Goal: Transaction & Acquisition: Purchase product/service

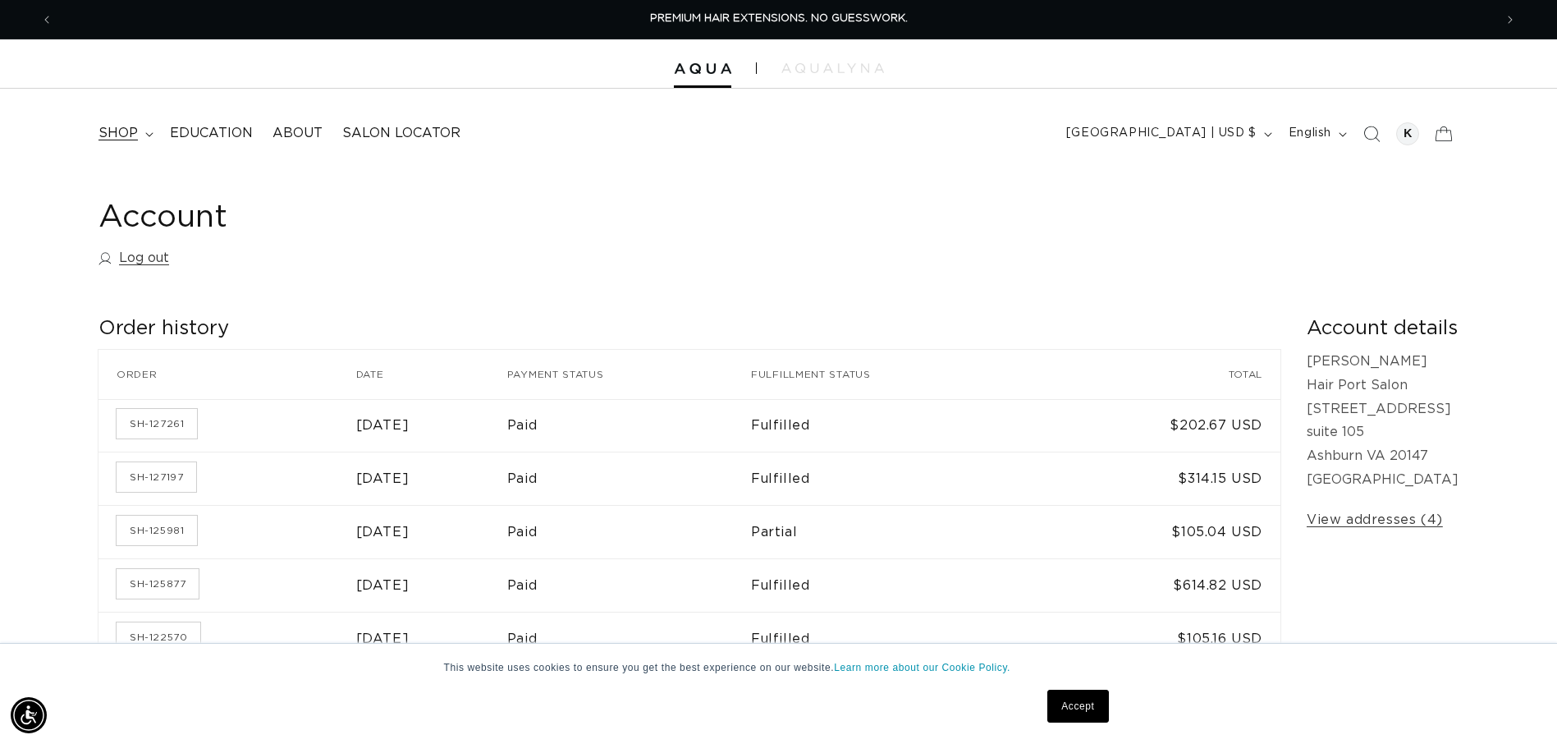
click at [124, 130] on span "shop" at bounding box center [118, 133] width 39 height 17
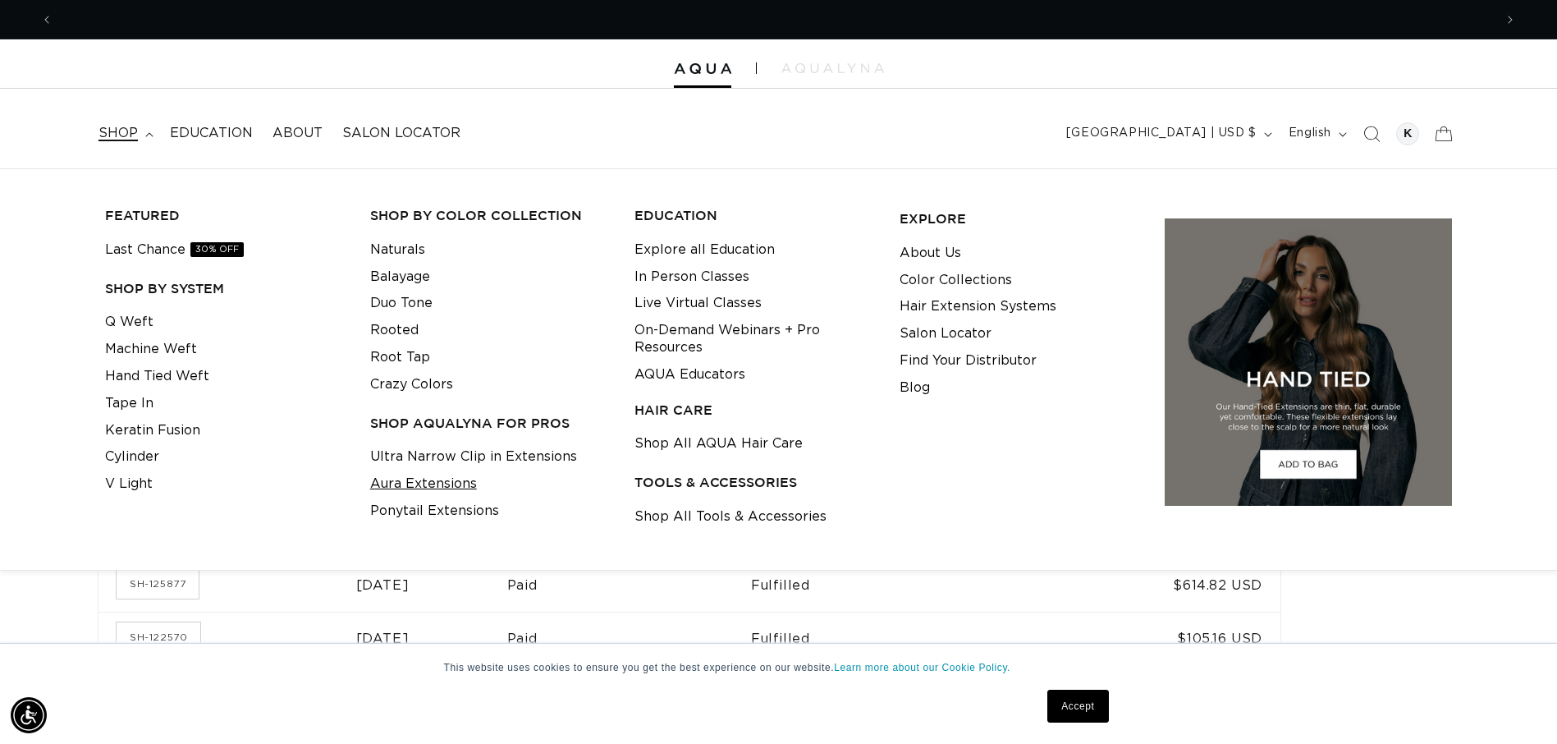
scroll to position [0, 2881]
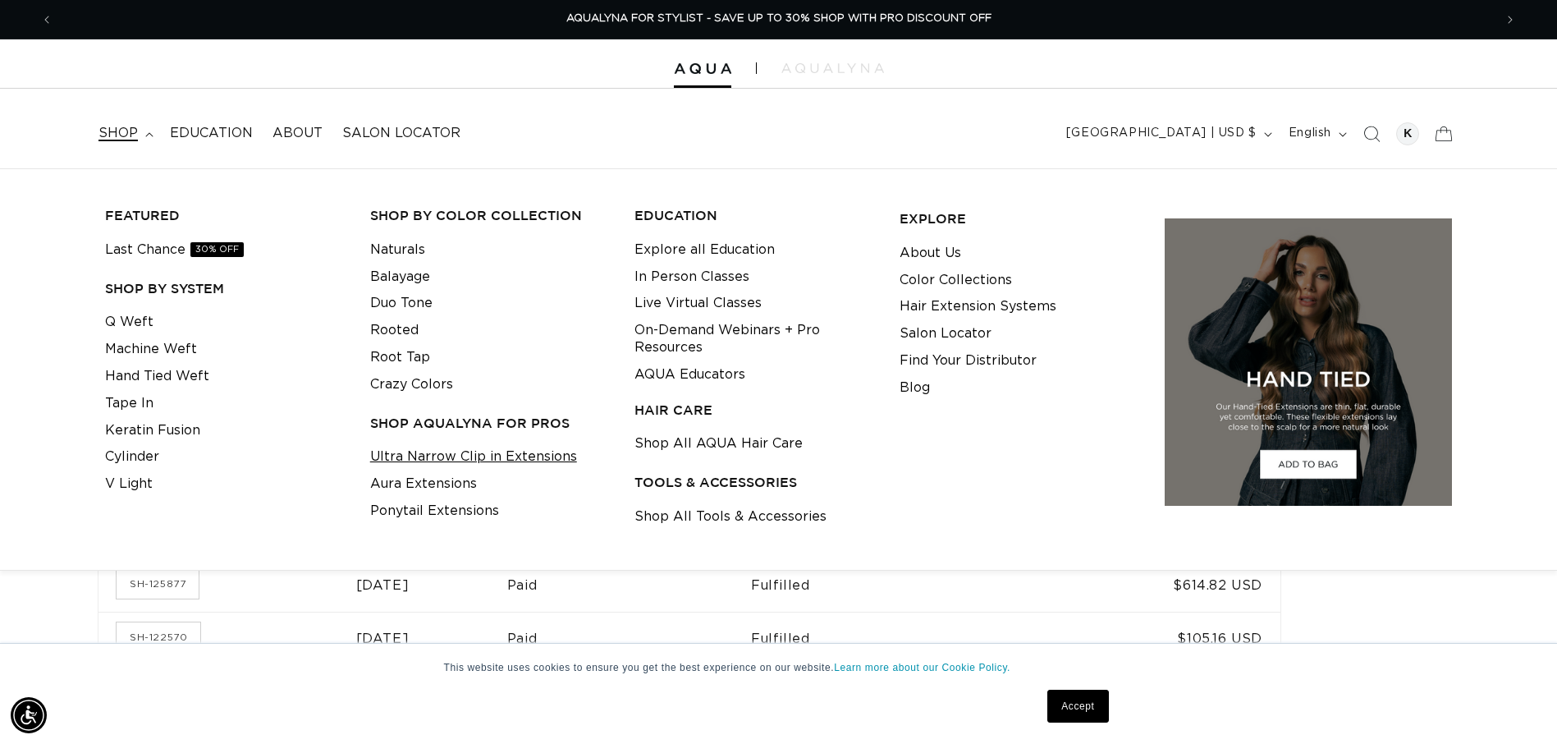
click at [434, 454] on link "Ultra Narrow Clip in Extensions" at bounding box center [473, 456] width 207 height 27
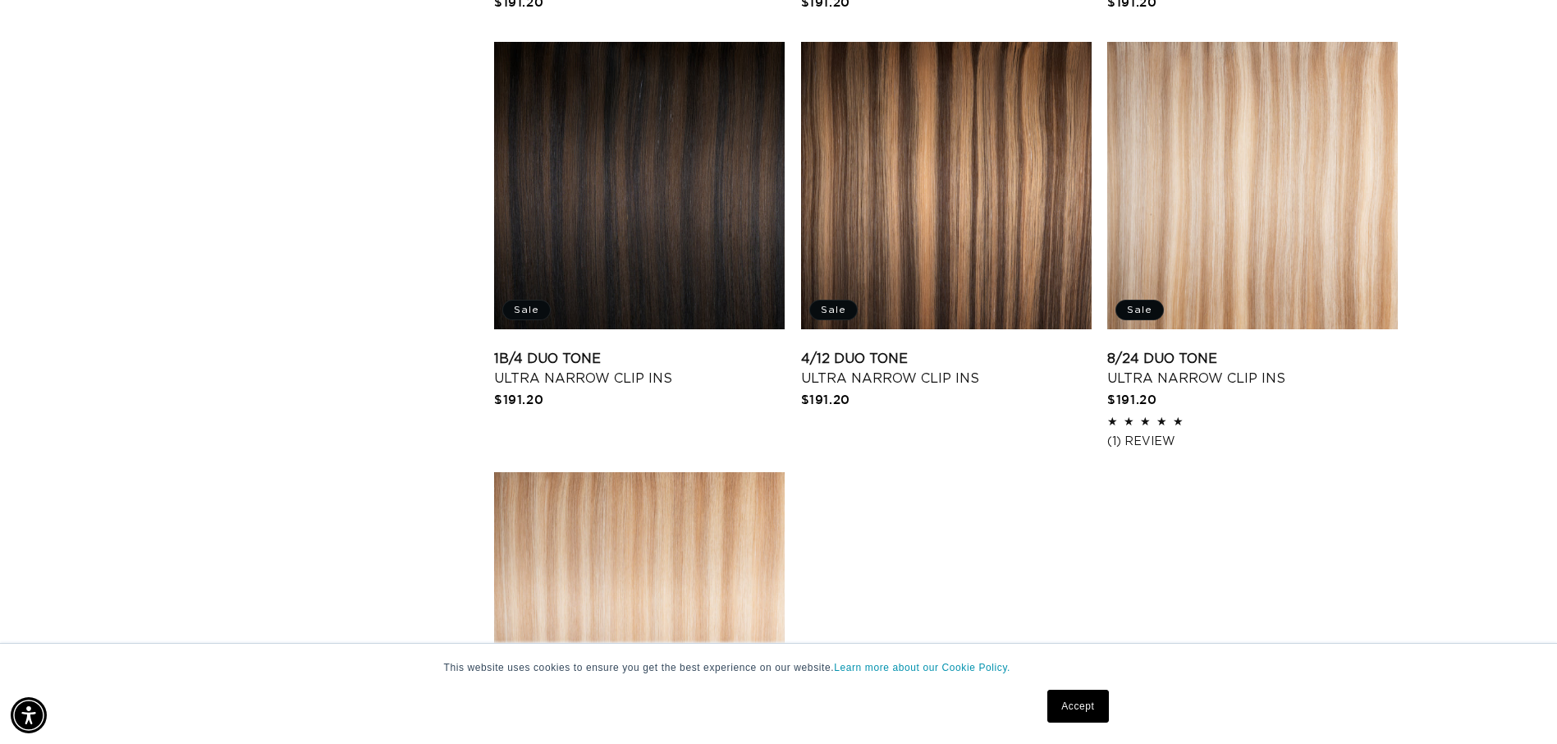
scroll to position [0, 2881]
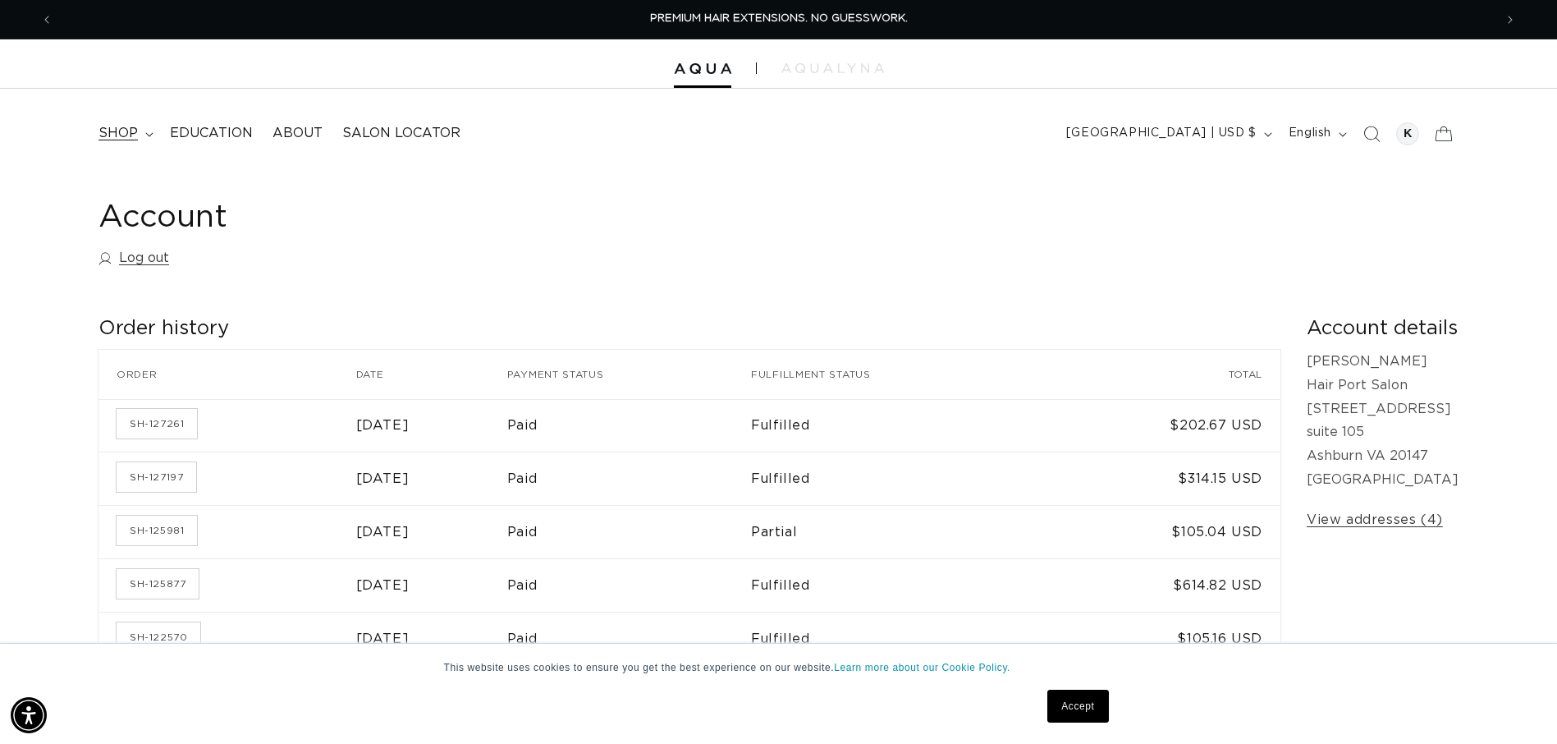
click at [134, 132] on span "shop" at bounding box center [118, 133] width 39 height 17
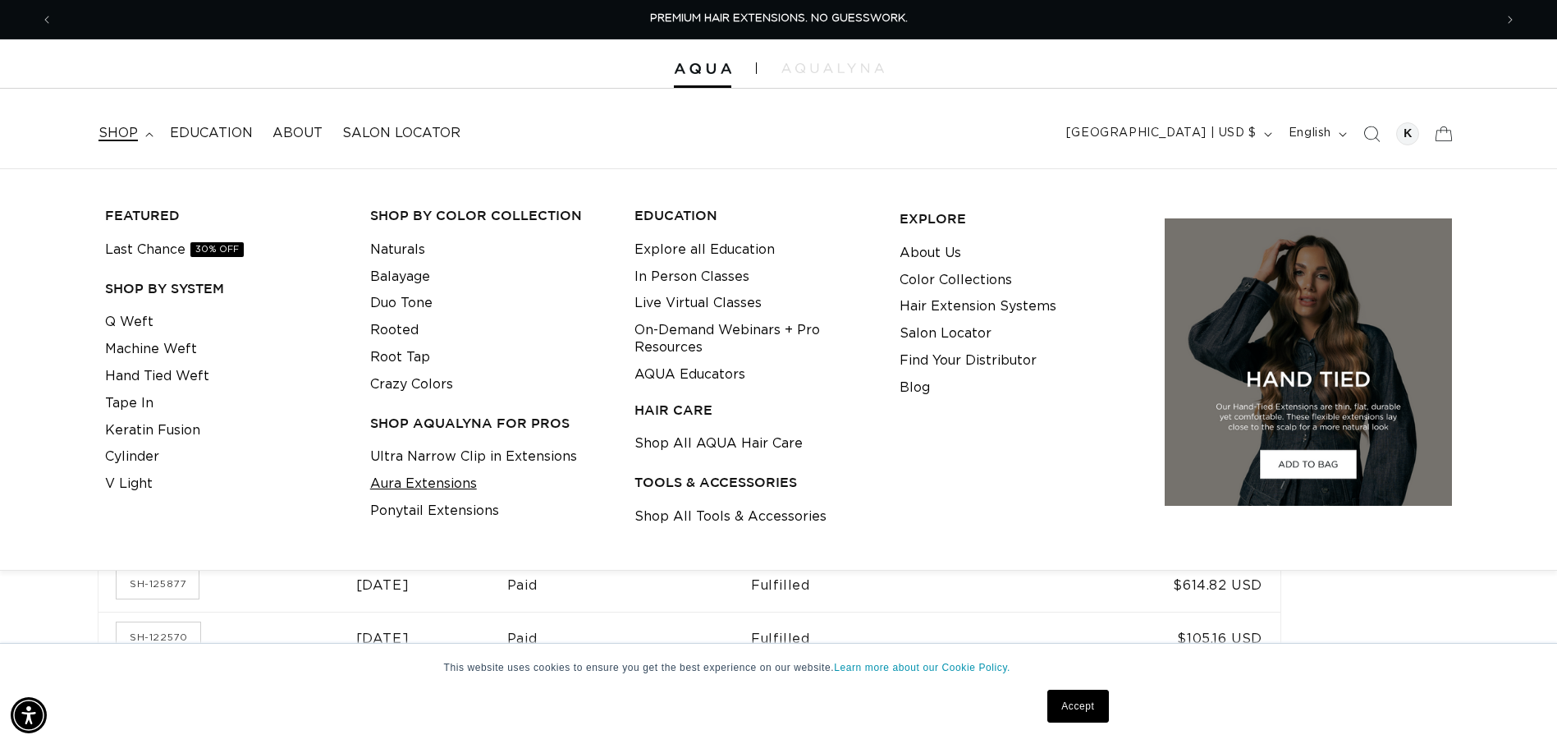
click at [433, 484] on link "Aura Extensions" at bounding box center [423, 483] width 107 height 27
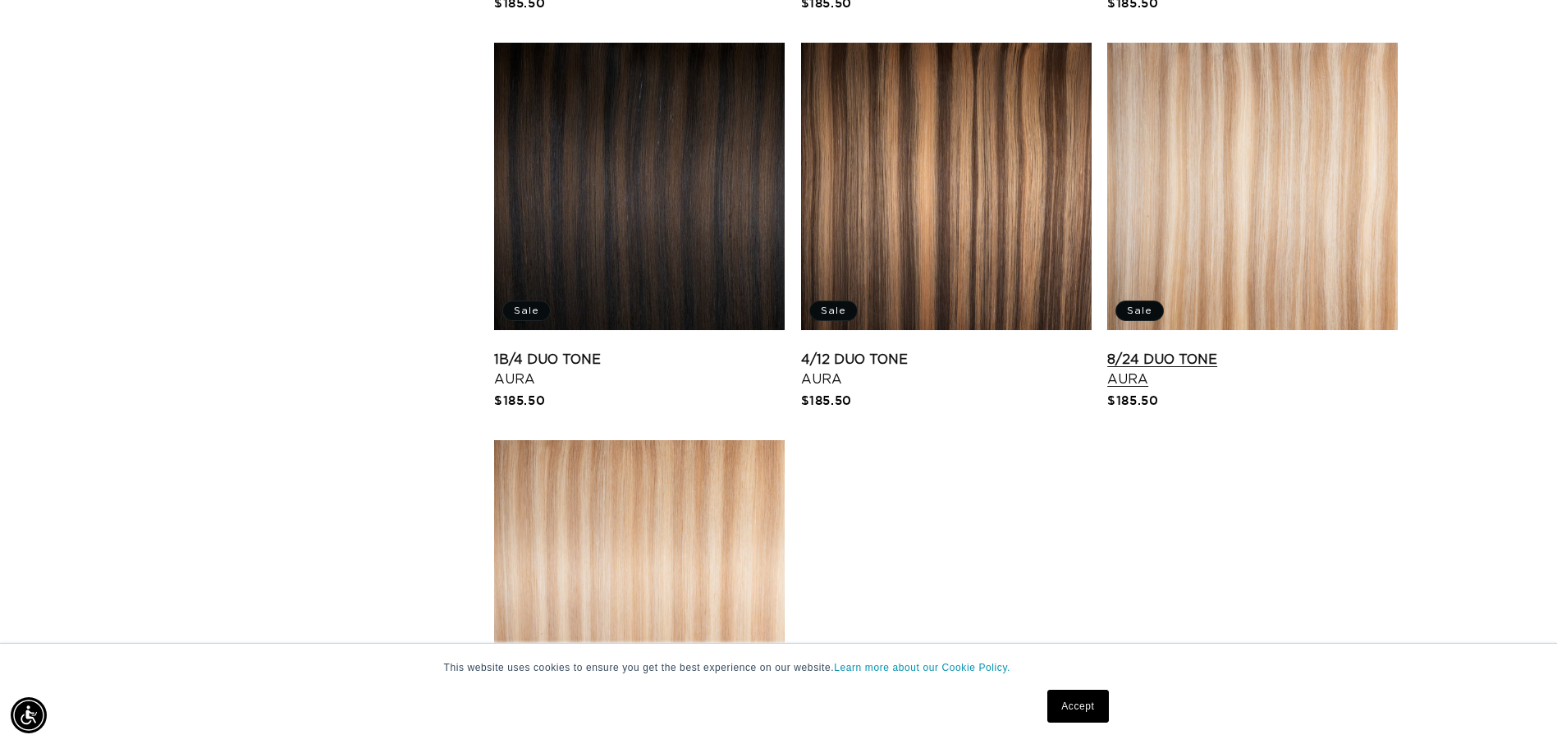
scroll to position [0, 1441]
click at [959, 350] on link "4/12 Duo Tone Aura" at bounding box center [946, 369] width 291 height 39
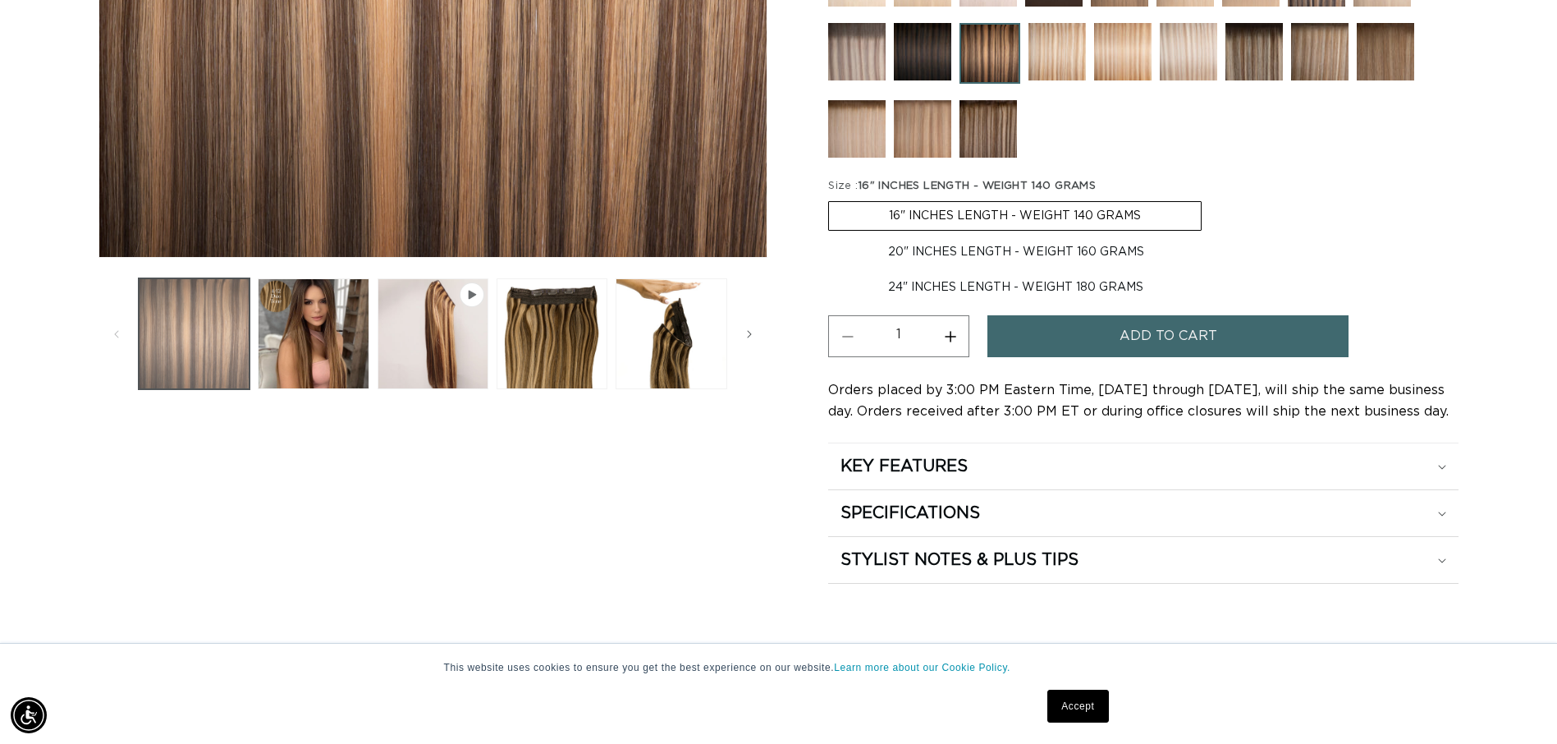
scroll to position [0, 1441]
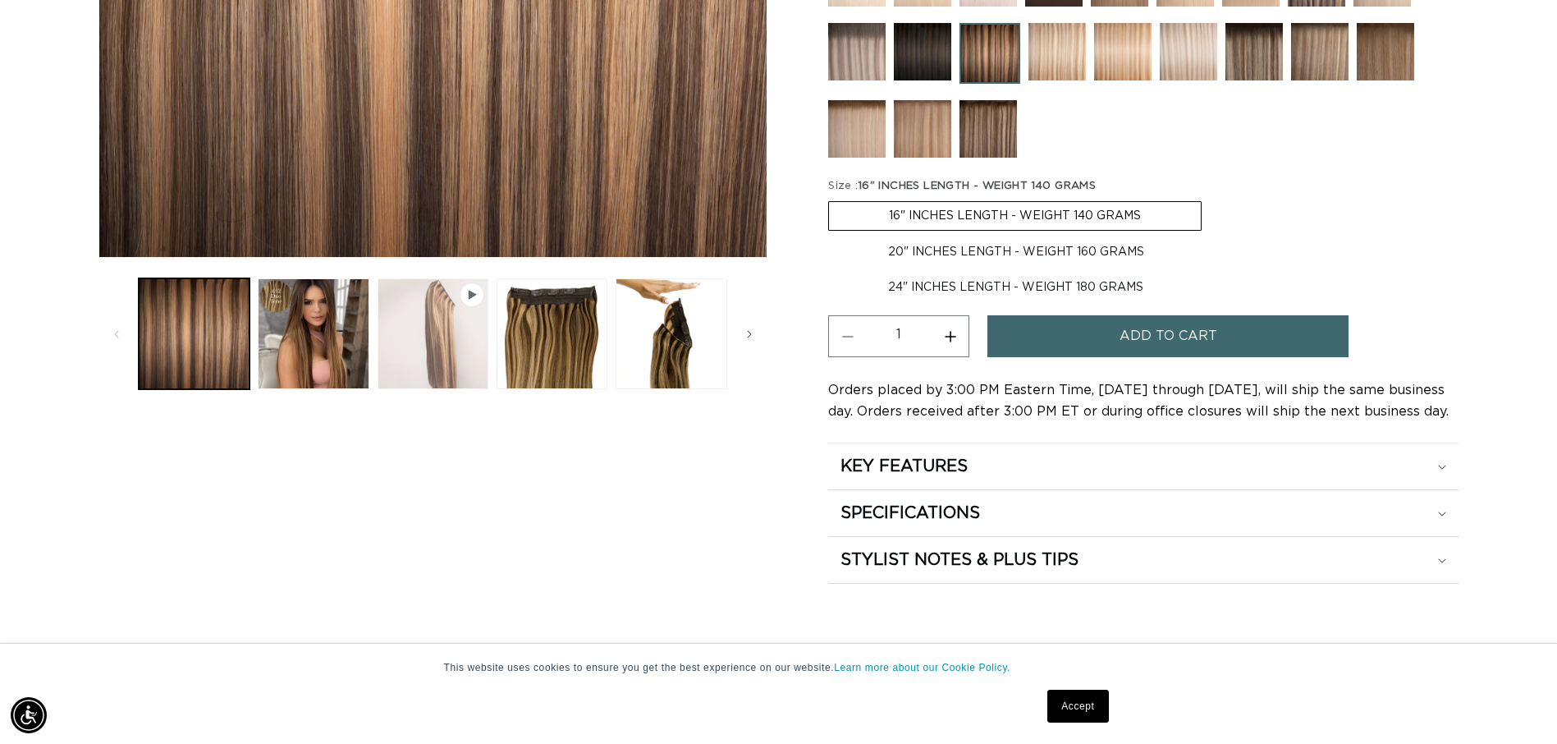
click at [452, 353] on button "Play video 1 in gallery view" at bounding box center [433, 333] width 111 height 111
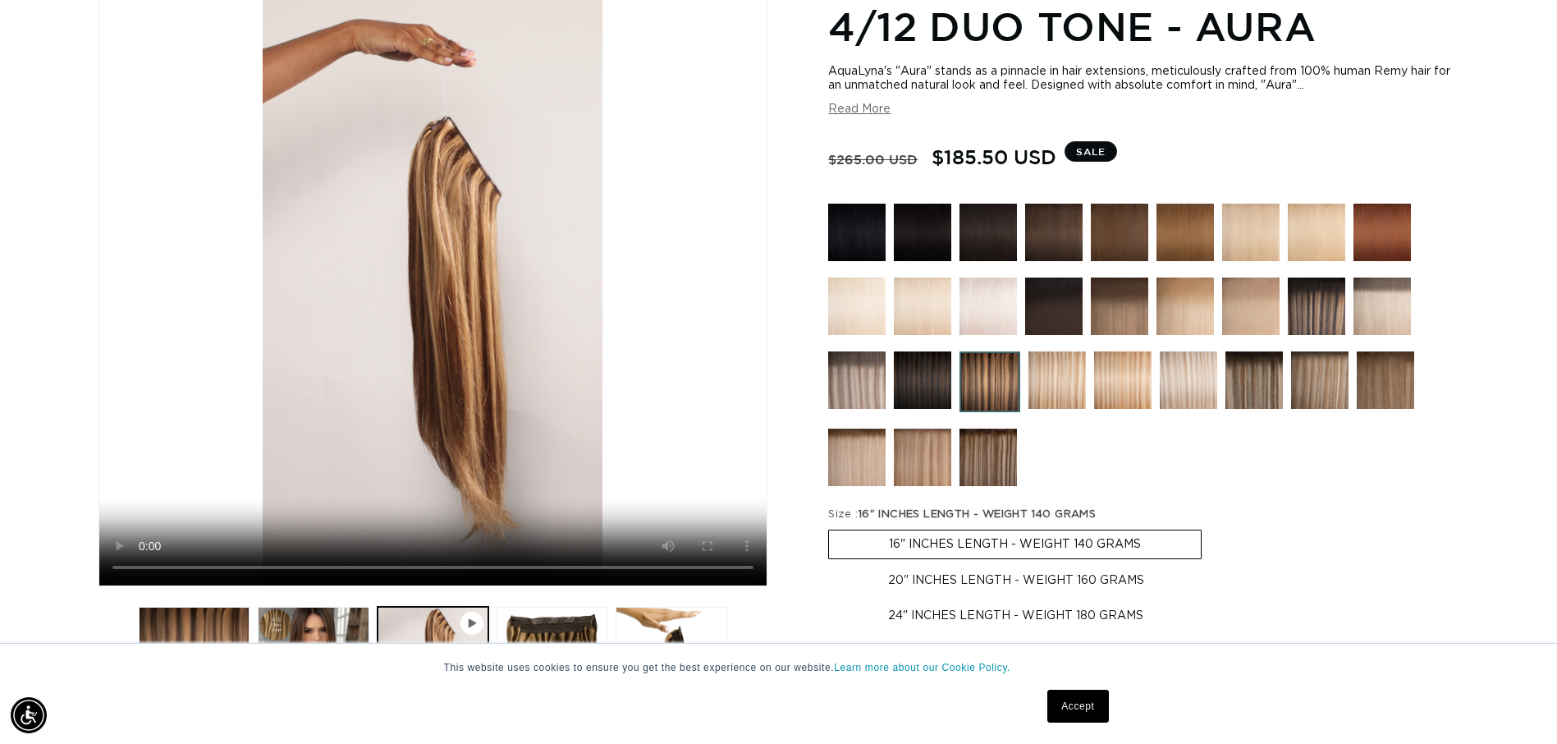
scroll to position [0, 0]
click at [972, 575] on label "20" INCHES LENGTH - WEIGHT 160 GRAMS Variant sold out or unavailable" at bounding box center [1016, 580] width 376 height 28
click at [1210, 527] on input "20" INCHES LENGTH - WEIGHT 160 GRAMS Variant sold out or unavailable" at bounding box center [1210, 526] width 1 height 1
radio input "true"
click at [1016, 617] on label "24" INCHES LENGTH - WEIGHT 180 GRAMS Variant sold out or unavailable" at bounding box center [1015, 616] width 375 height 28
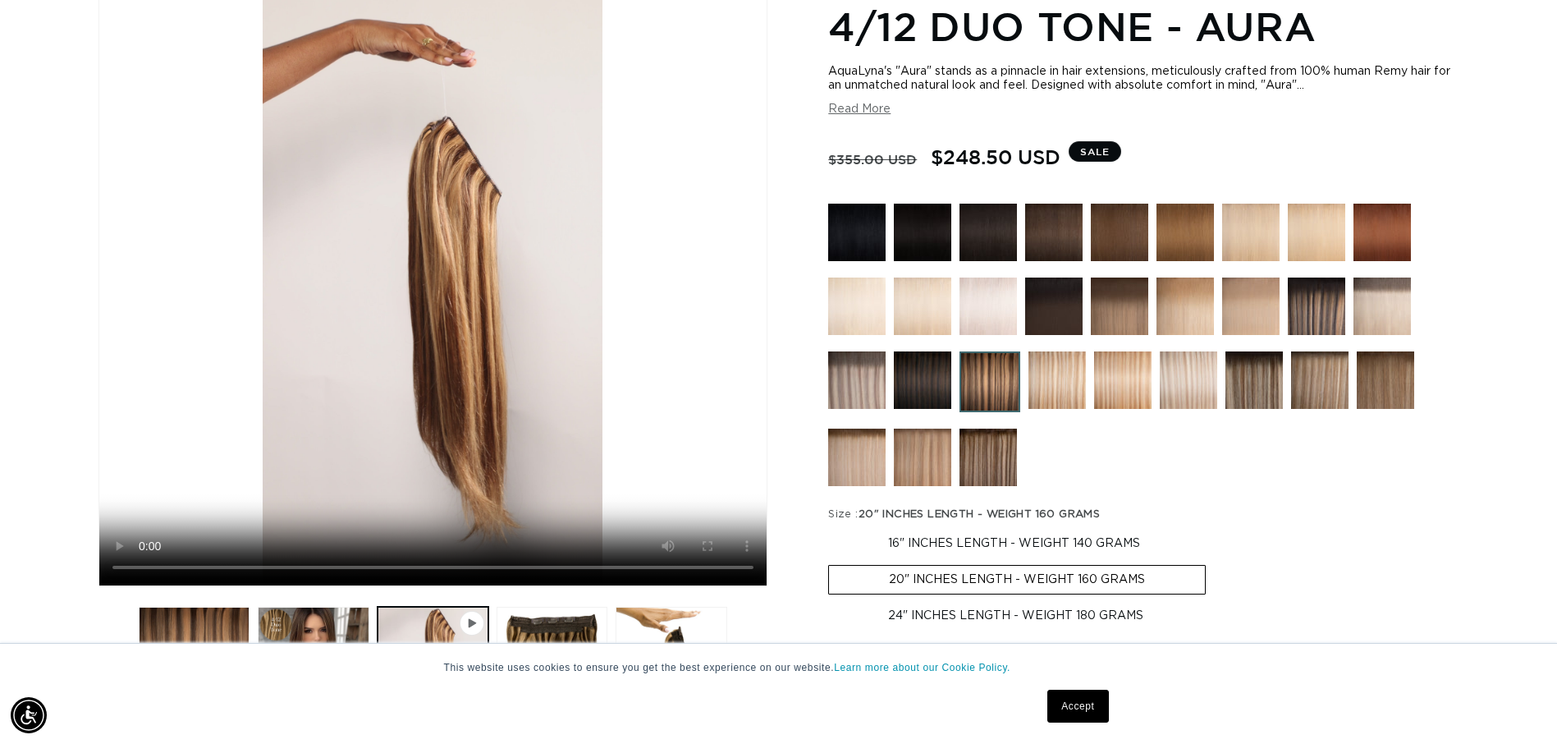
click at [1214, 562] on input "24" INCHES LENGTH - WEIGHT 180 GRAMS Variant sold out or unavailable" at bounding box center [1214, 562] width 1 height 1
radio input "true"
